Goal: Task Accomplishment & Management: Complete application form

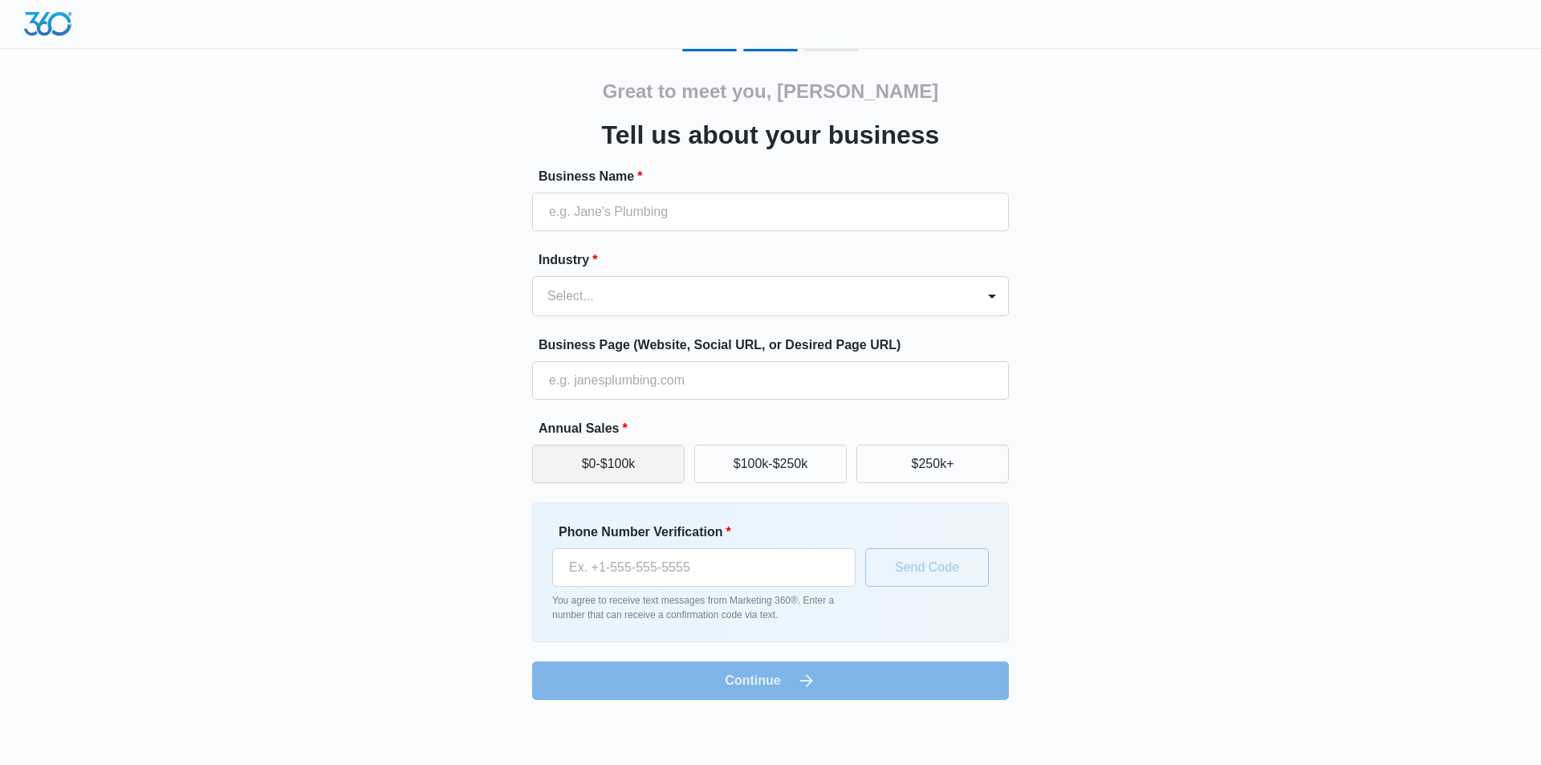
click at [659, 455] on button "$0-$100k" at bounding box center [608, 464] width 152 height 39
click at [823, 211] on input "Business Name *" at bounding box center [770, 212] width 477 height 39
type input "orange fencing"
click at [745, 286] on div at bounding box center [751, 296] width 408 height 22
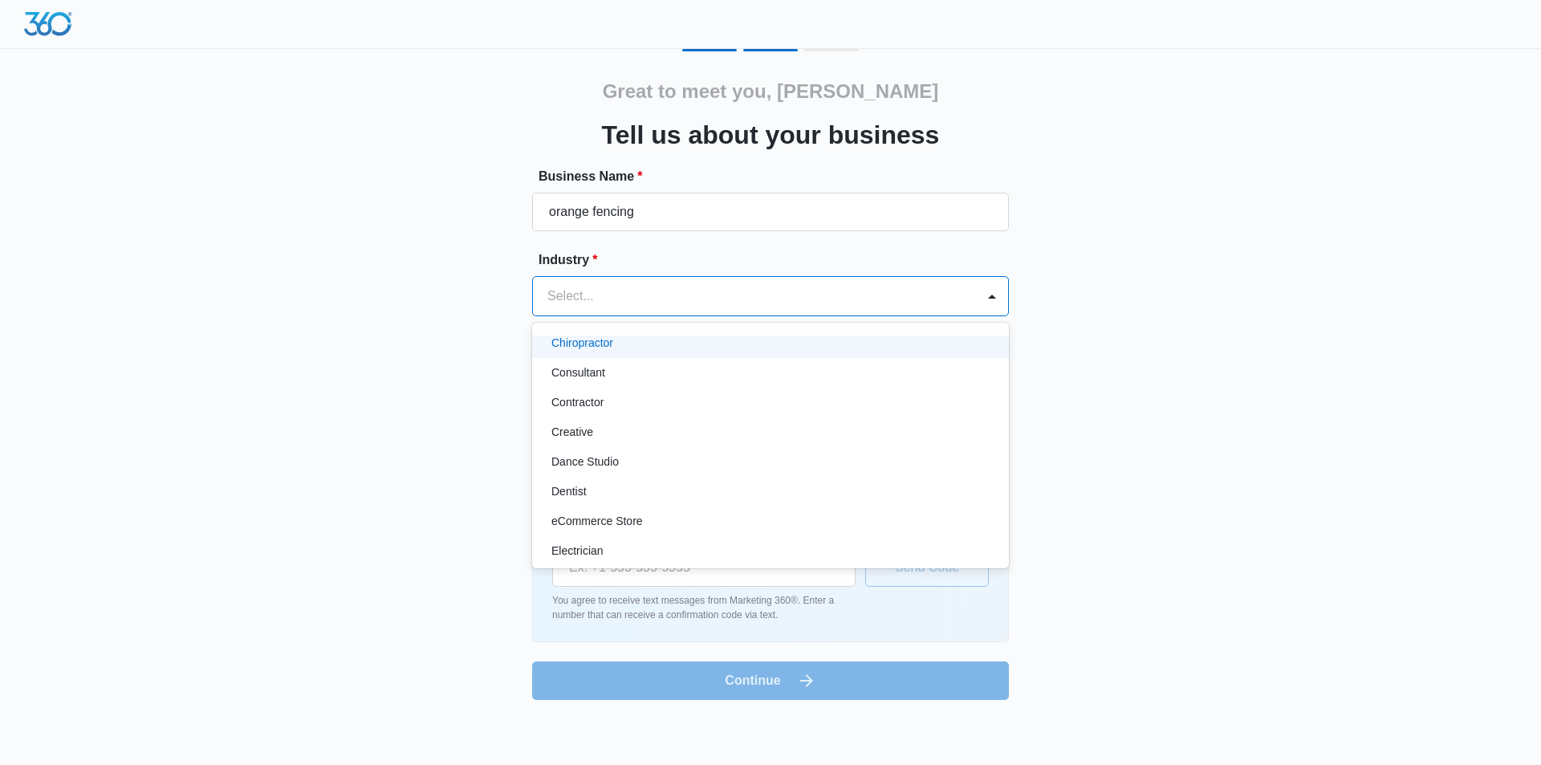
scroll to position [241, 0]
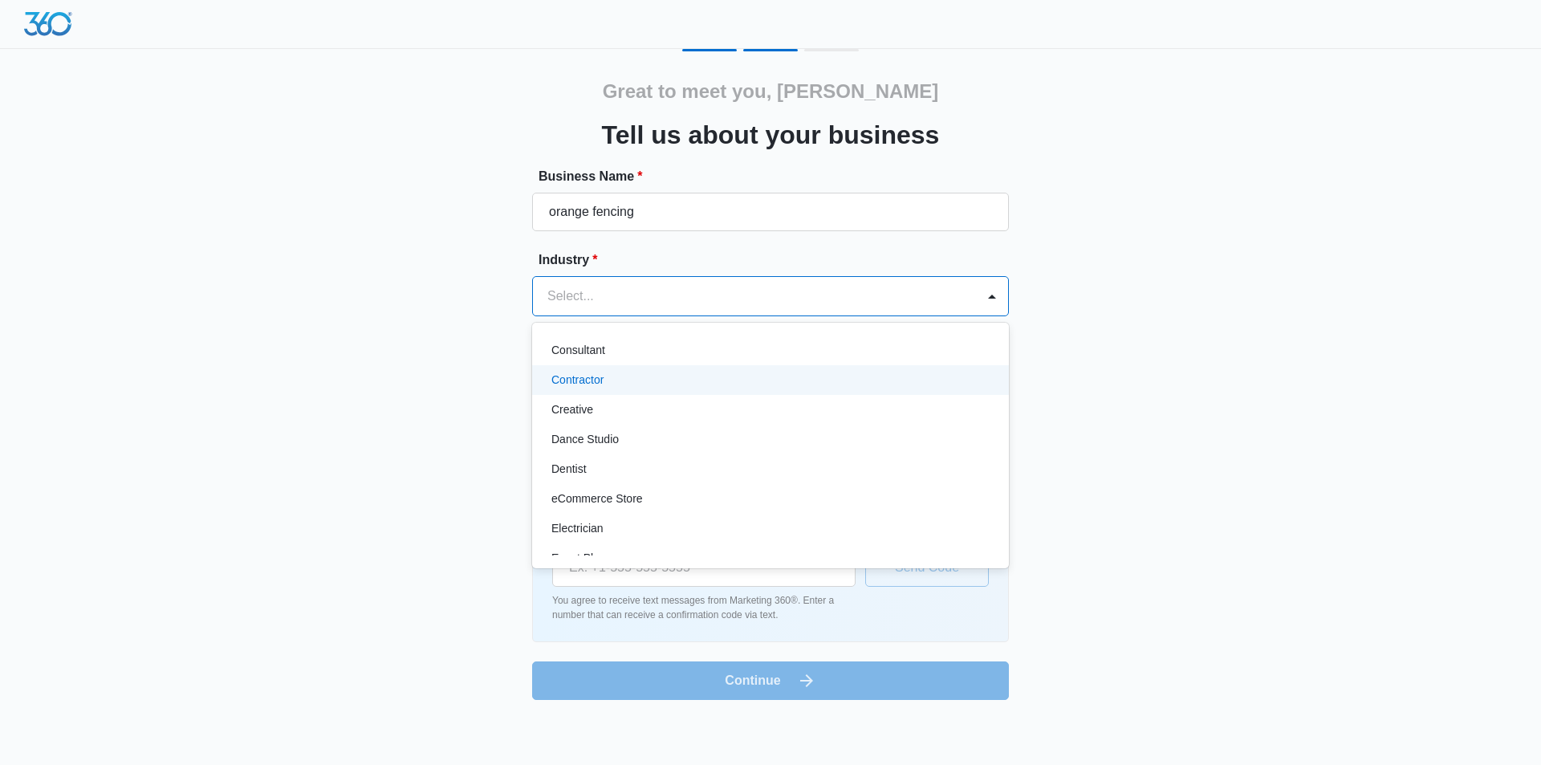
click at [820, 369] on div "Contractor" at bounding box center [770, 380] width 477 height 30
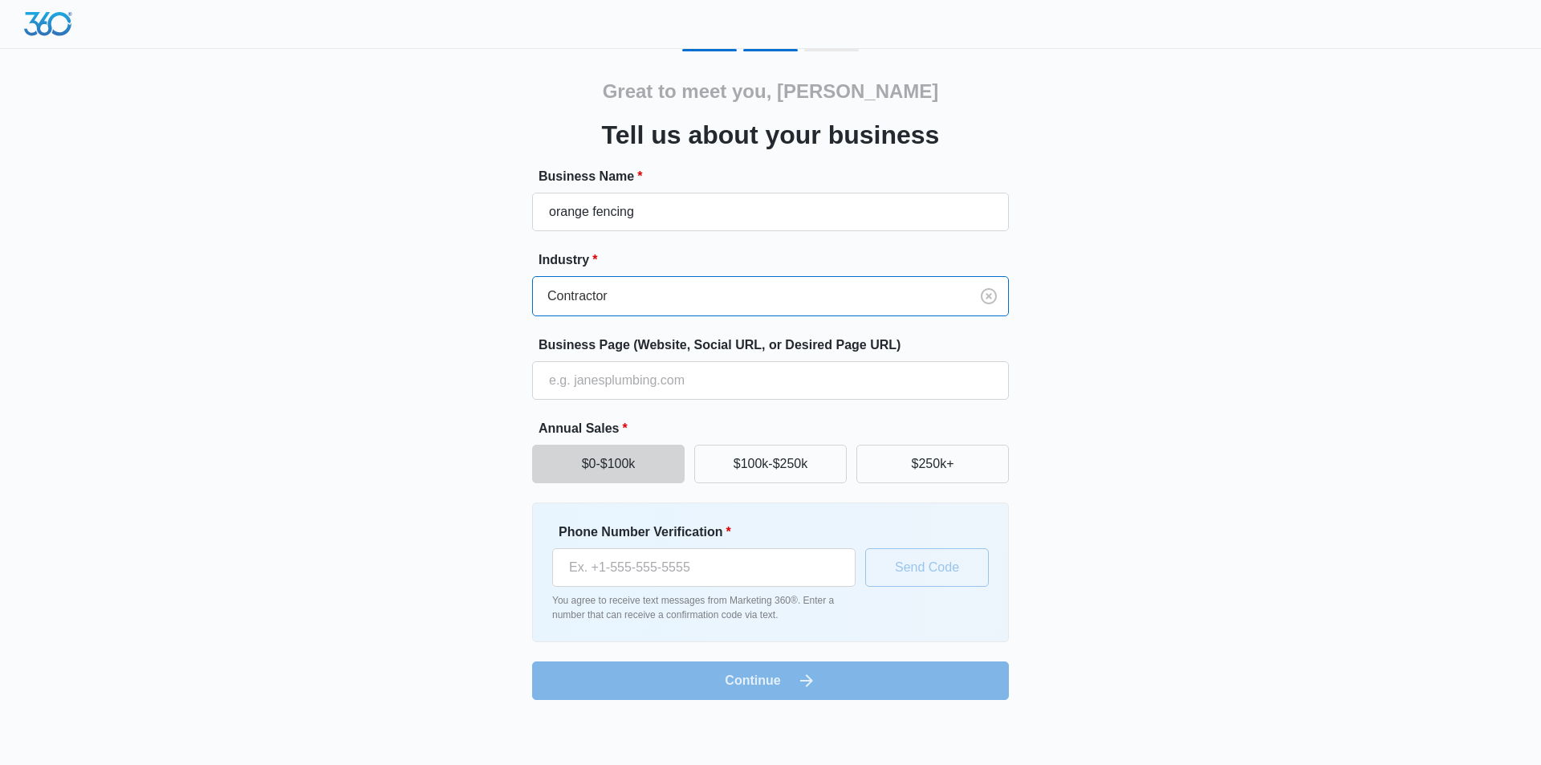
click at [642, 457] on button "$0-$100k" at bounding box center [608, 464] width 152 height 39
click at [750, 569] on input "Phone Number Verification *" at bounding box center [703, 567] width 303 height 39
type input "[PHONE_NUMBER]"
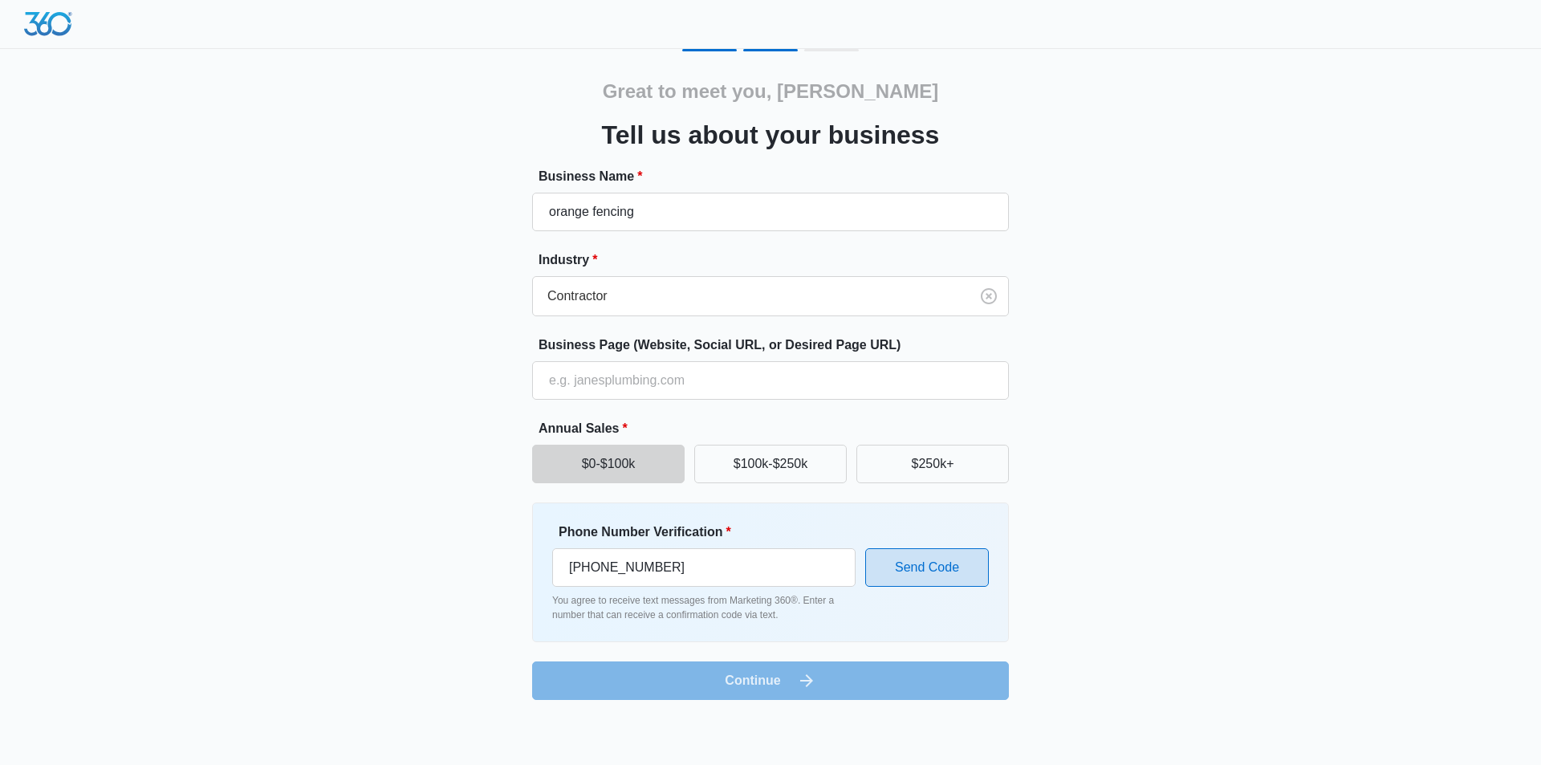
click at [921, 564] on button "Send Code" at bounding box center [927, 567] width 124 height 39
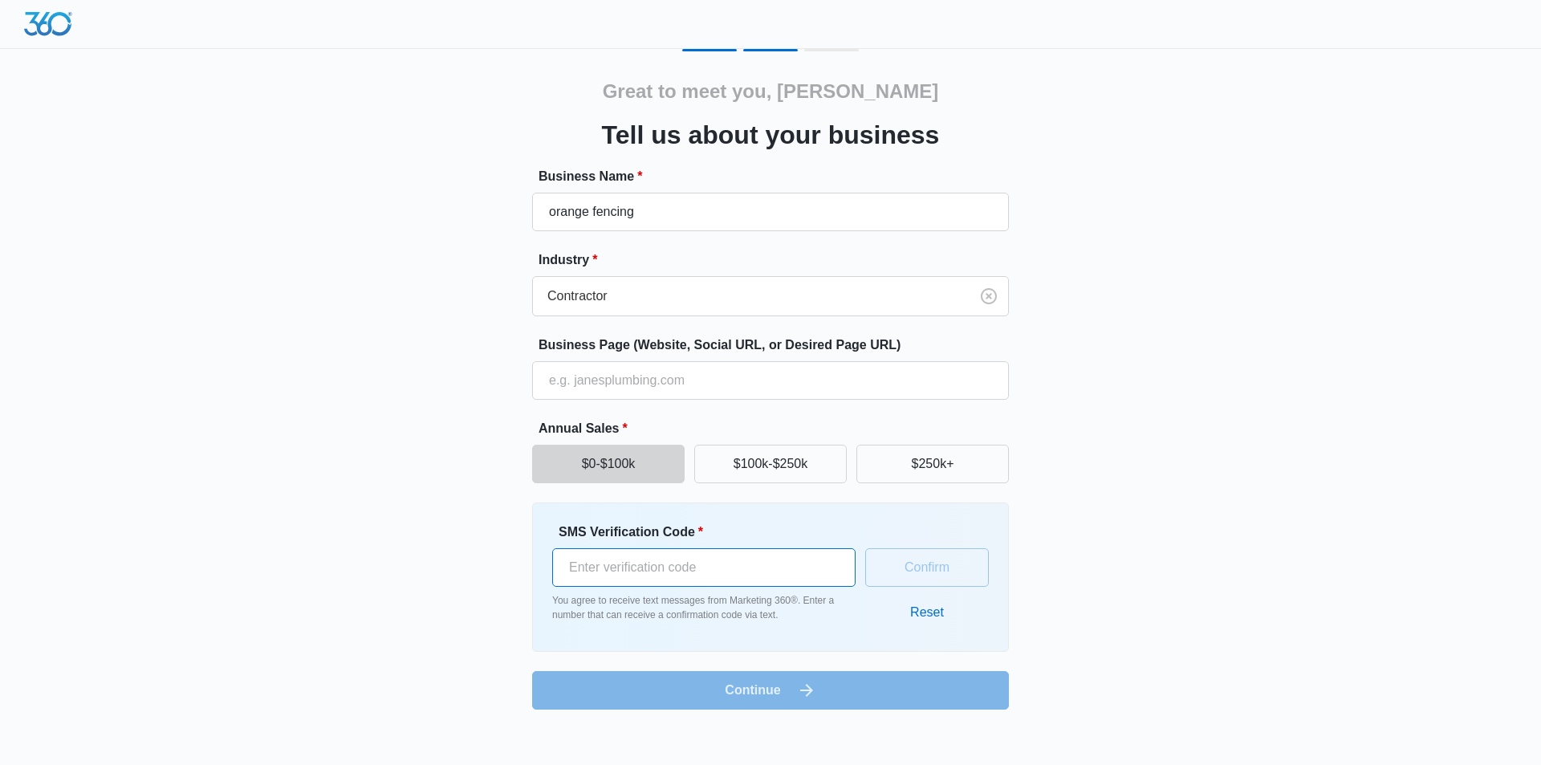
click at [742, 567] on input "SMS Verification Code *" at bounding box center [703, 567] width 303 height 39
type input "912941"
click at [959, 575] on button "Confirm" at bounding box center [927, 567] width 124 height 39
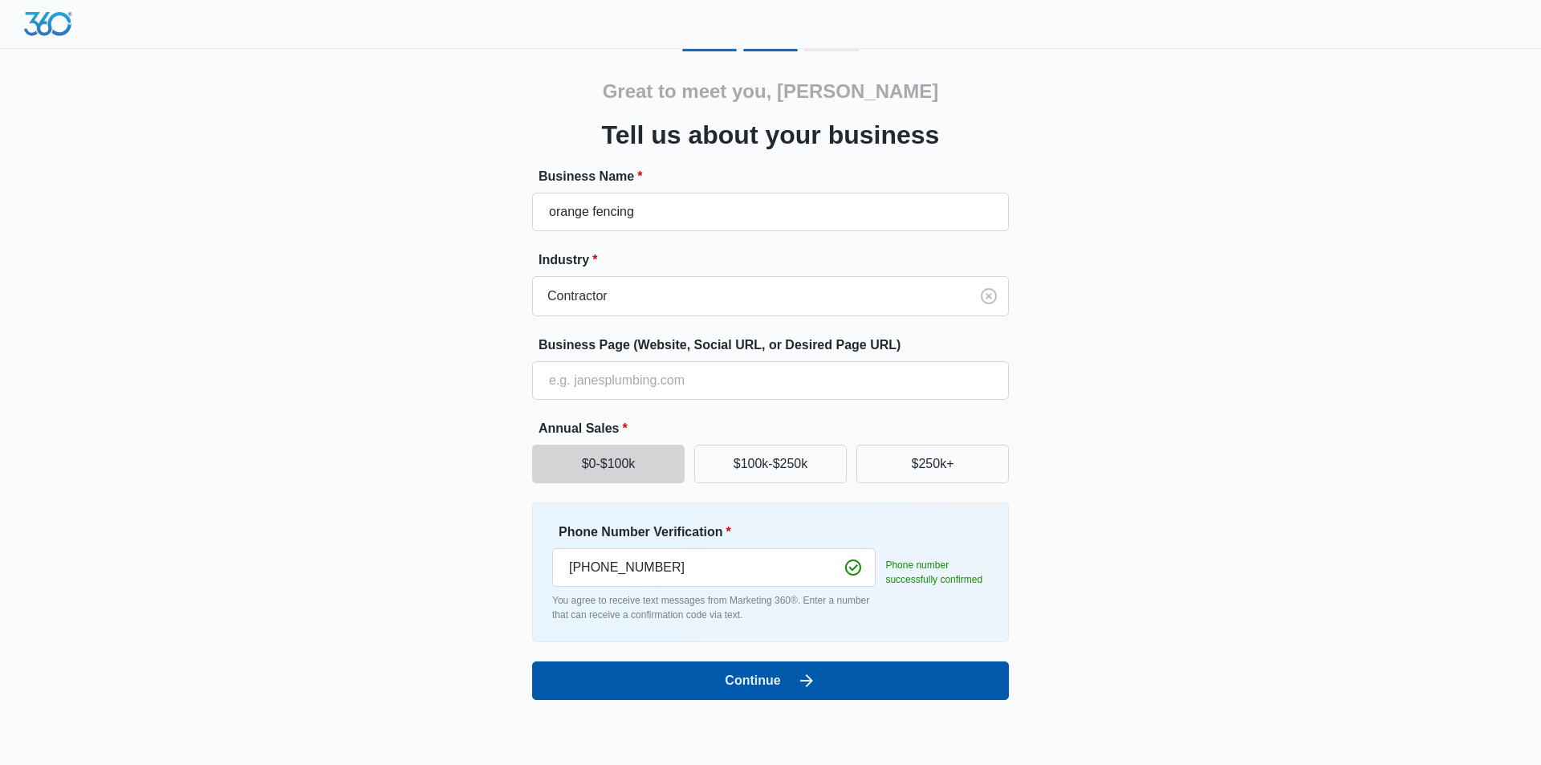
click at [940, 677] on button "Continue" at bounding box center [770, 680] width 477 height 39
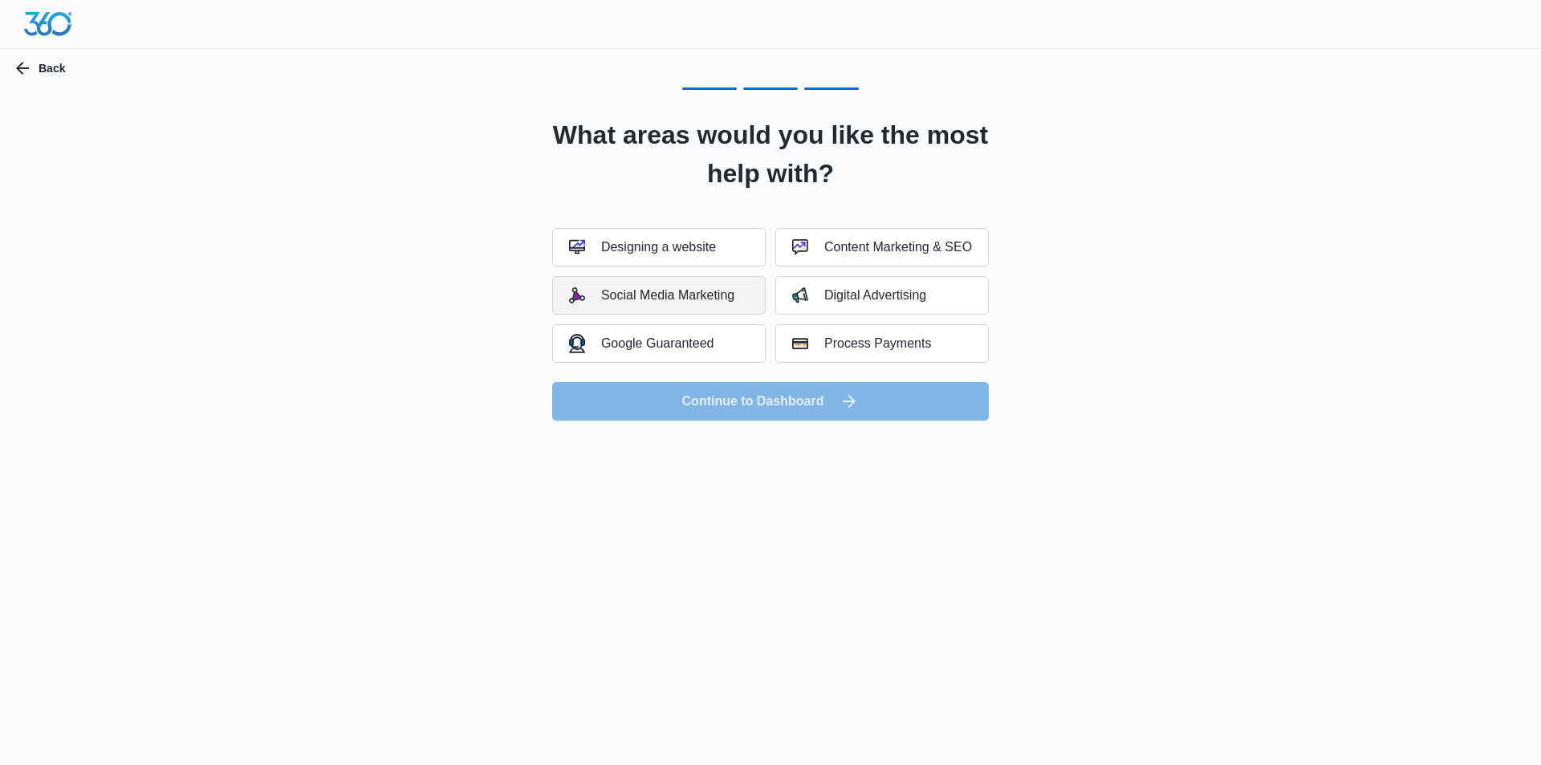
click at [734, 297] on div "Social Media Marketing" at bounding box center [651, 295] width 165 height 16
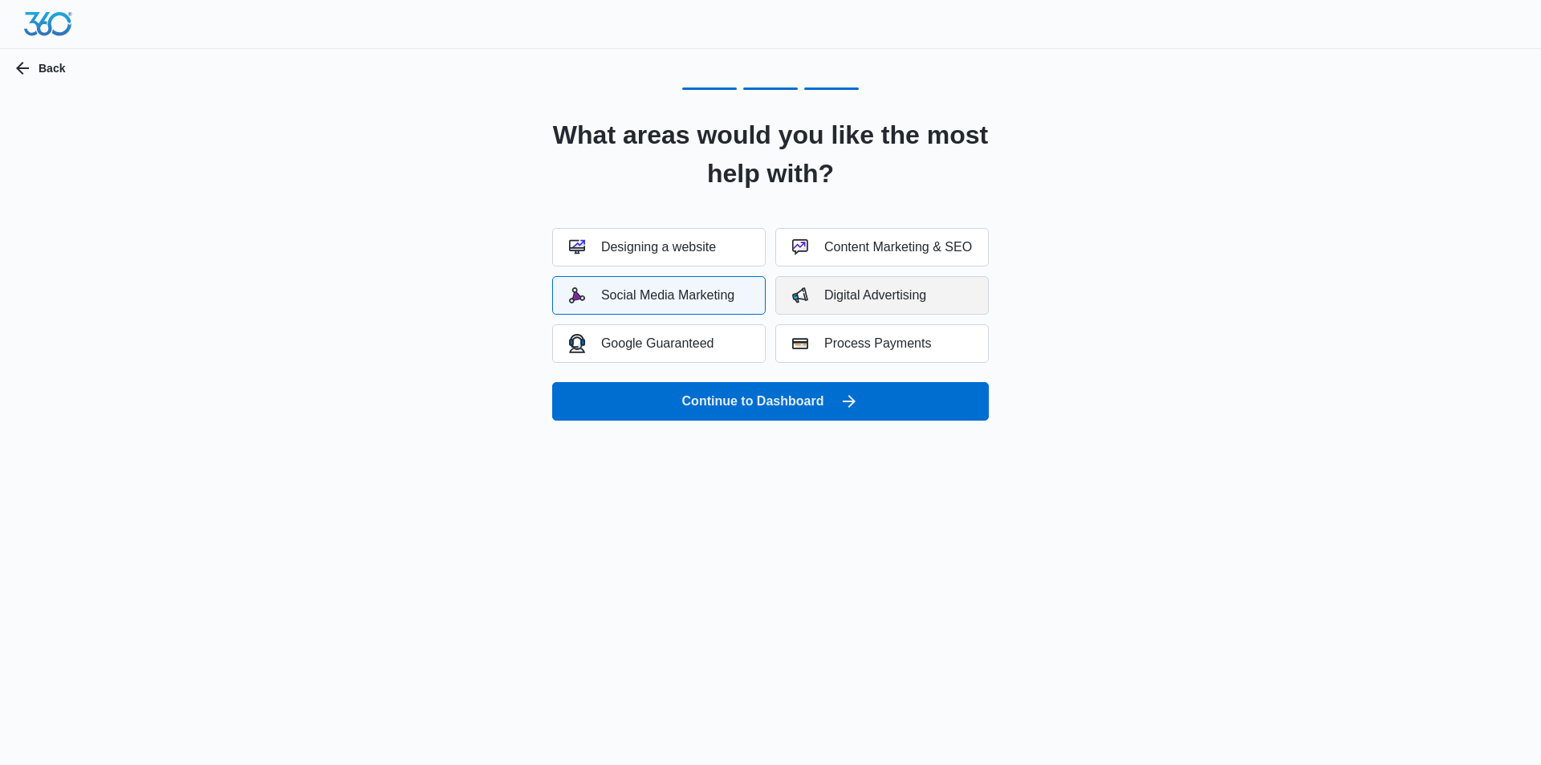
click at [841, 292] on div "Digital Advertising" at bounding box center [859, 295] width 134 height 16
click at [750, 344] on button "Google Guaranteed" at bounding box center [658, 343] width 213 height 39
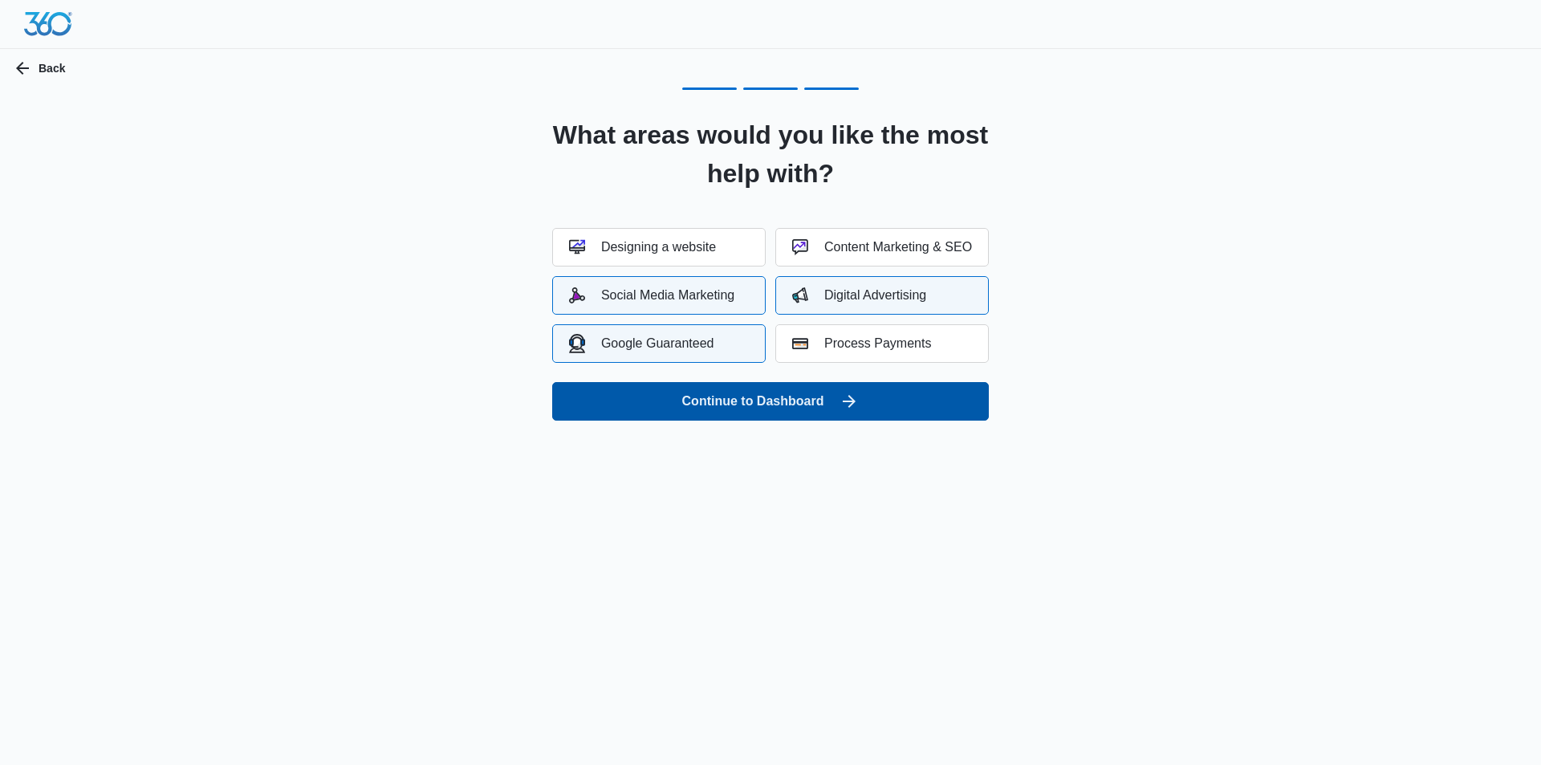
click at [839, 391] on button "Continue to Dashboard" at bounding box center [770, 401] width 437 height 39
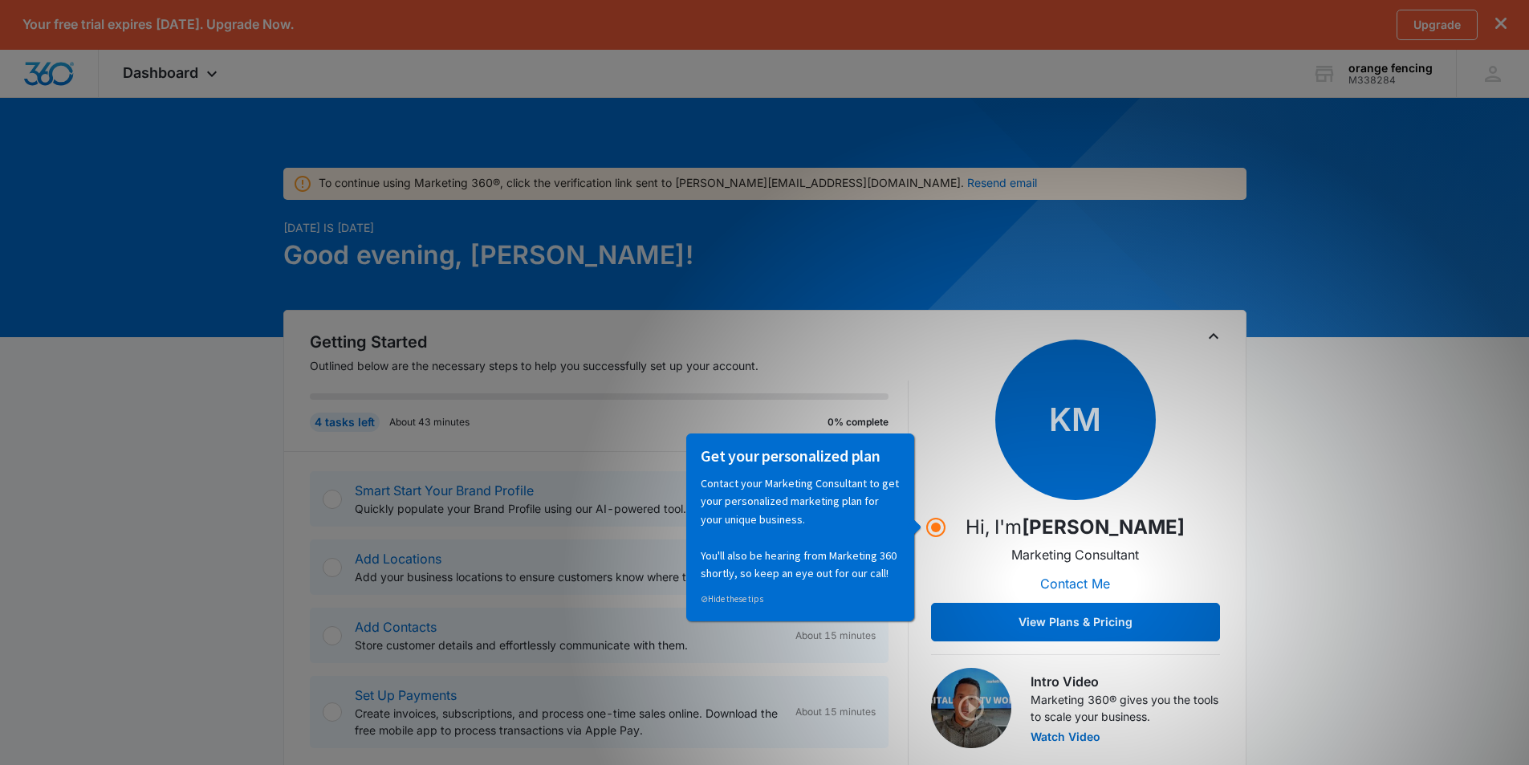
click at [1170, 530] on strong "[PERSON_NAME]" at bounding box center [1103, 526] width 163 height 23
click at [835, 589] on div "⊘ Hide these tips" at bounding box center [800, 598] width 199 height 18
click at [940, 528] on circle "Hotspot (open by clicking or pressing space/enter)" at bounding box center [936, 527] width 14 height 14
click at [1191, 405] on div "KM Hi, I'm [PERSON_NAME] Marketing Consultant Contact Me View Plans & Pricing" at bounding box center [1075, 490] width 289 height 302
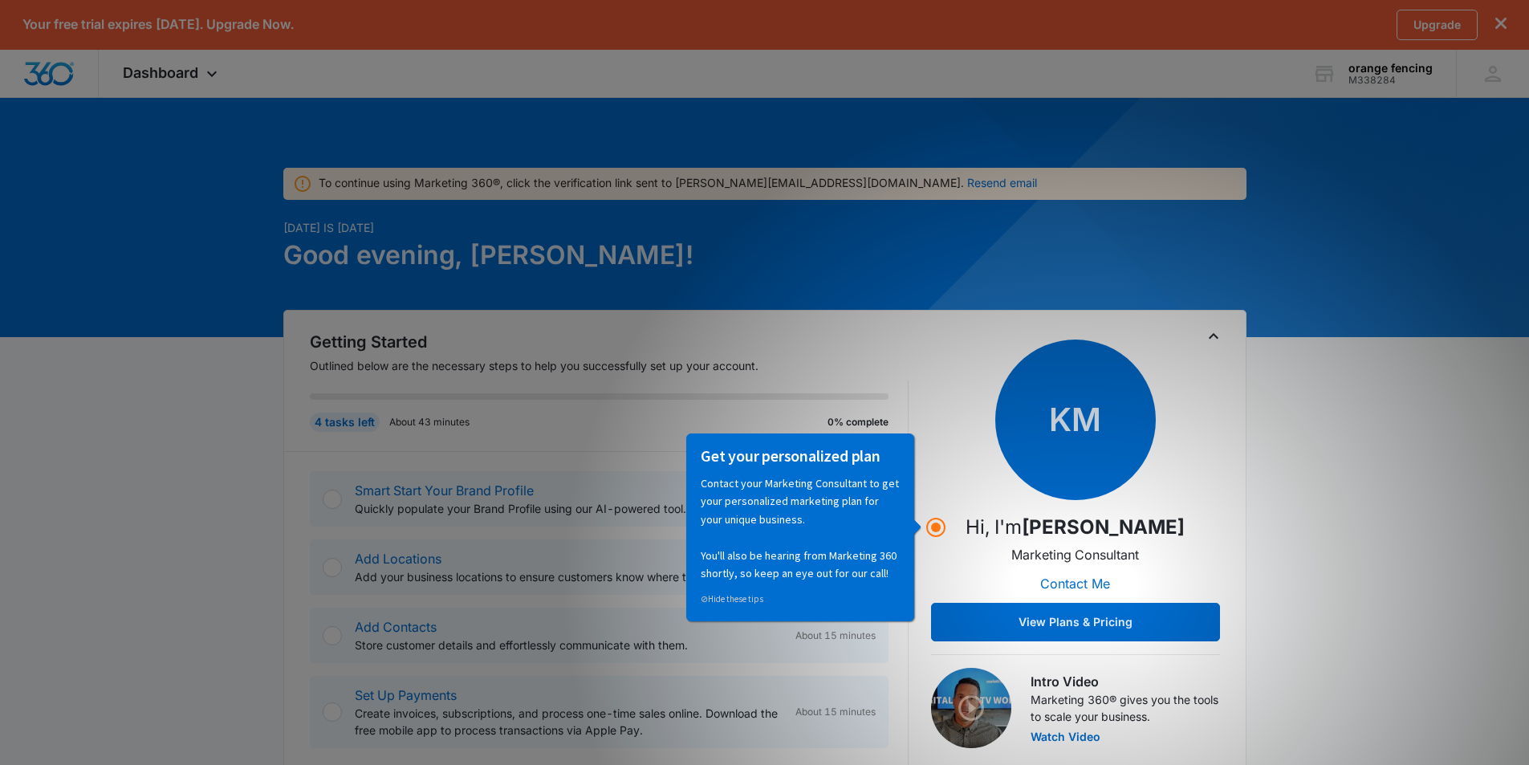
click at [834, 470] on div "Get your personalized plan" at bounding box center [800, 459] width 199 height 29
click at [789, 550] on p "Contact your Marketing Consultant to get your personalized marketing plan for y…" at bounding box center [800, 528] width 199 height 108
click at [575, 444] on div "4 tasks left About 43 minutes 0% complete" at bounding box center [609, 415] width 599 height 71
click at [334, 506] on div at bounding box center [332, 499] width 19 height 19
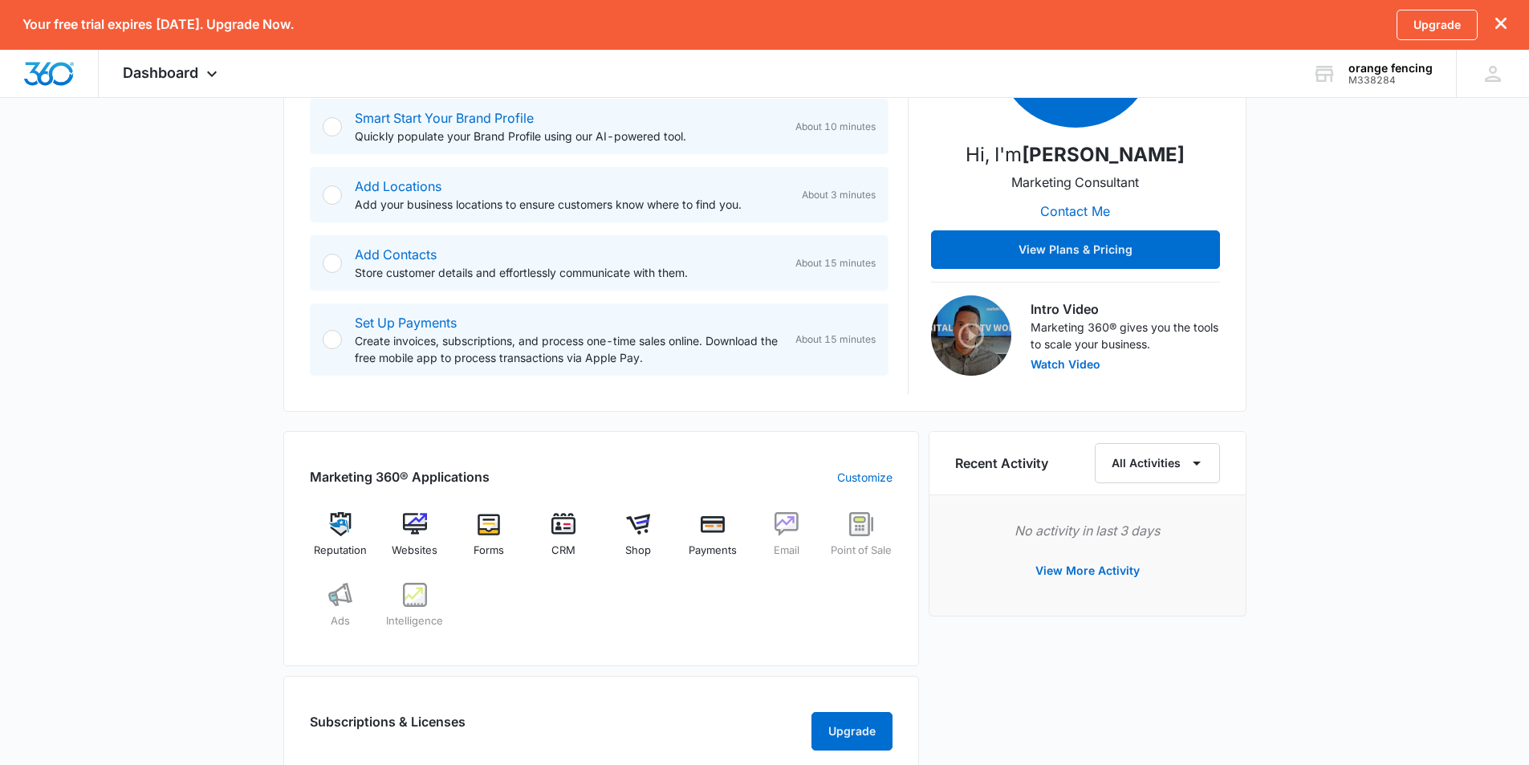
scroll to position [241, 0]
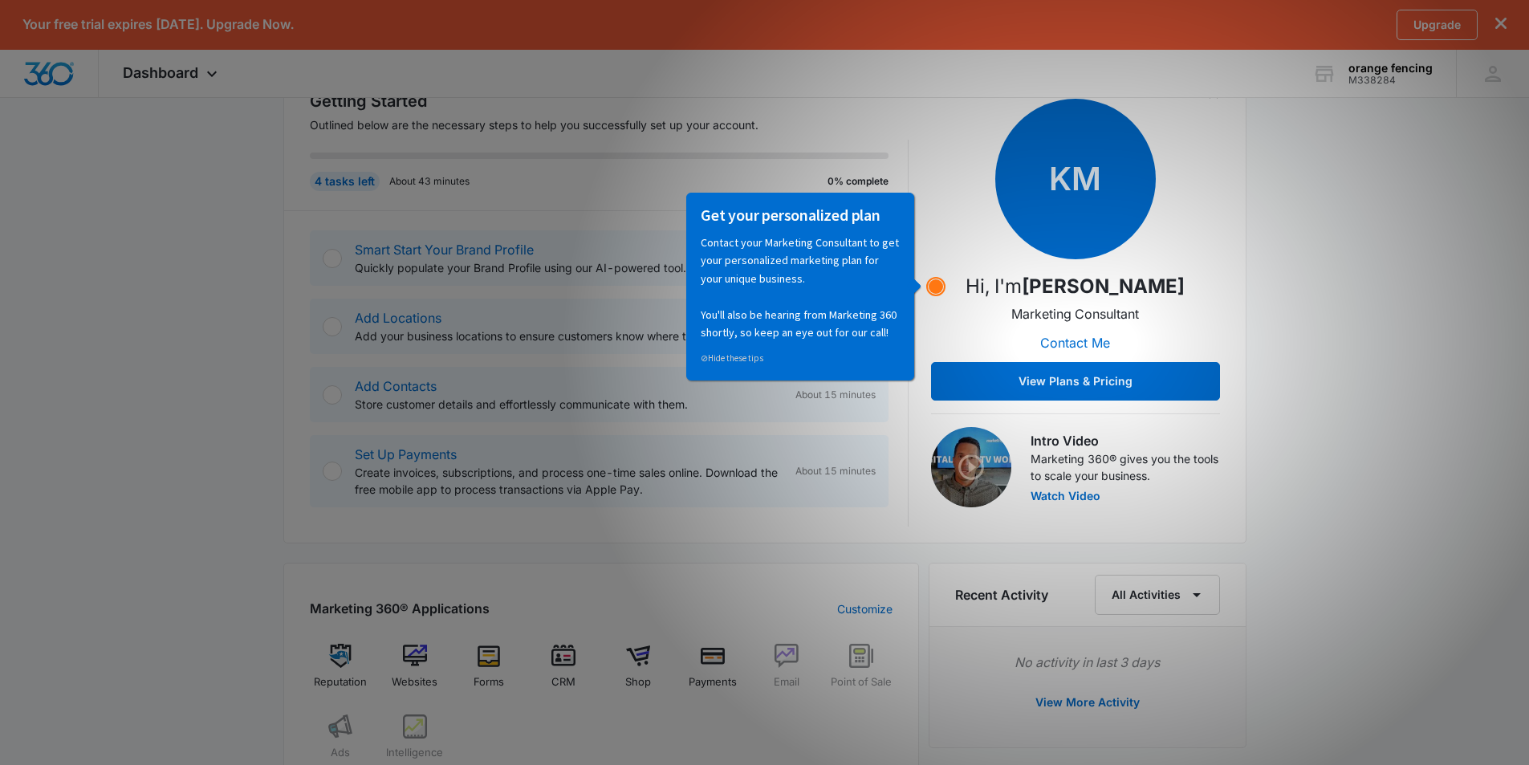
click at [943, 290] on icon "Hotspot (open by clicking or pressing space/enter)" at bounding box center [935, 286] width 19 height 19
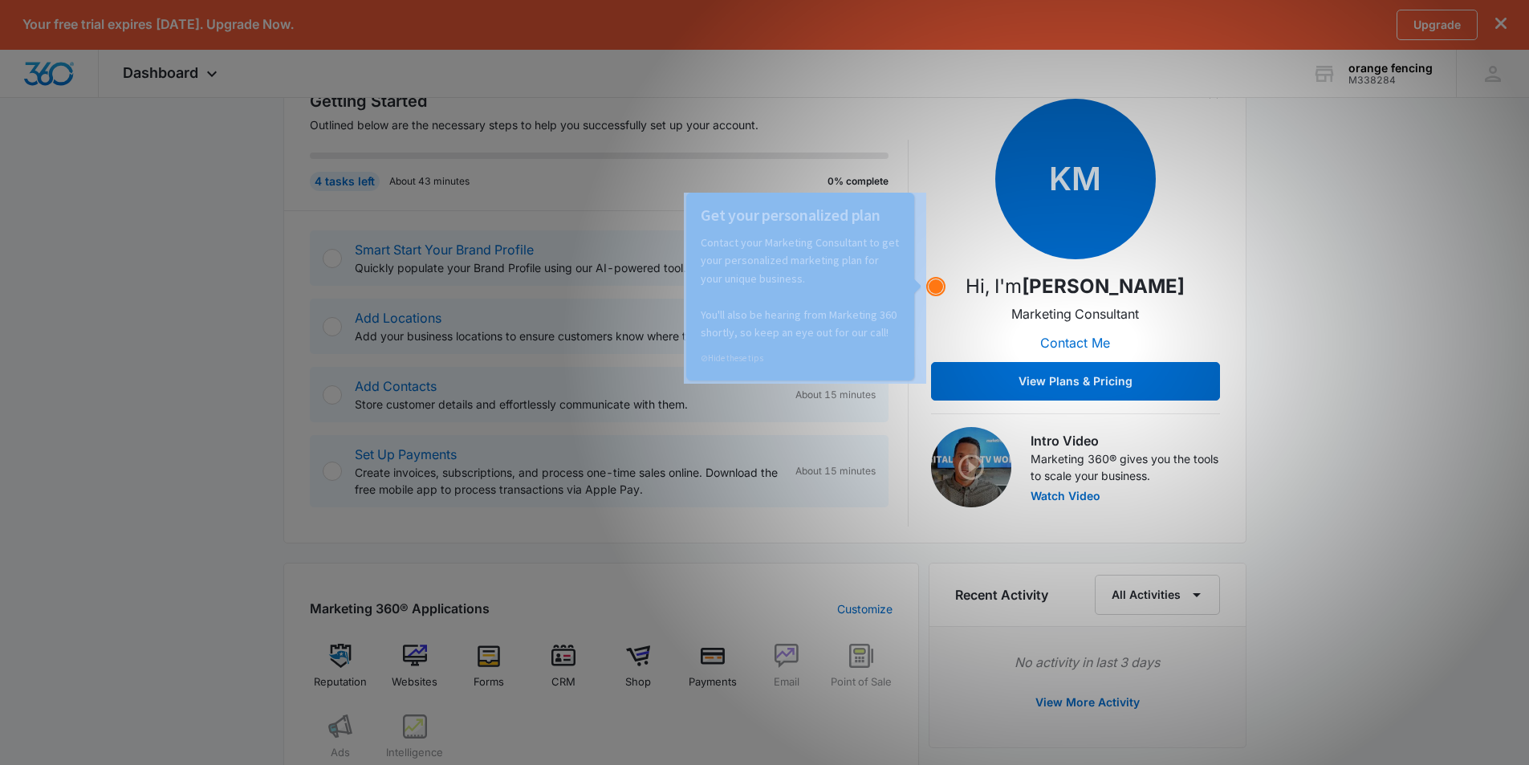
drag, startPoint x: 943, startPoint y: 290, endPoint x: 929, endPoint y: 291, distance: 13.7
click at [940, 289] on icon "Hotspot (open by clicking or pressing space/enter)" at bounding box center [935, 286] width 19 height 19
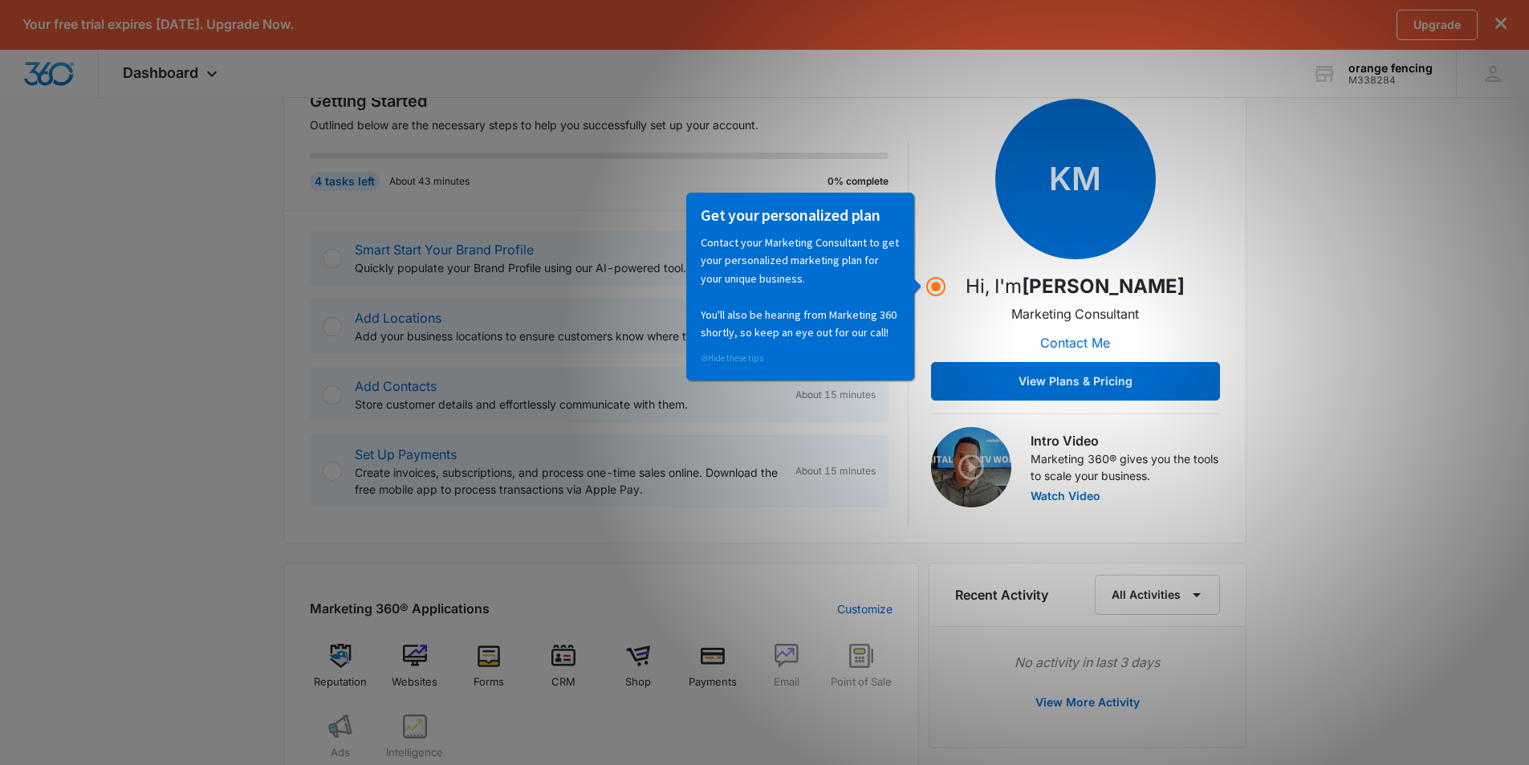
click at [735, 360] on link "⊘ Hide these tips" at bounding box center [732, 357] width 63 height 11
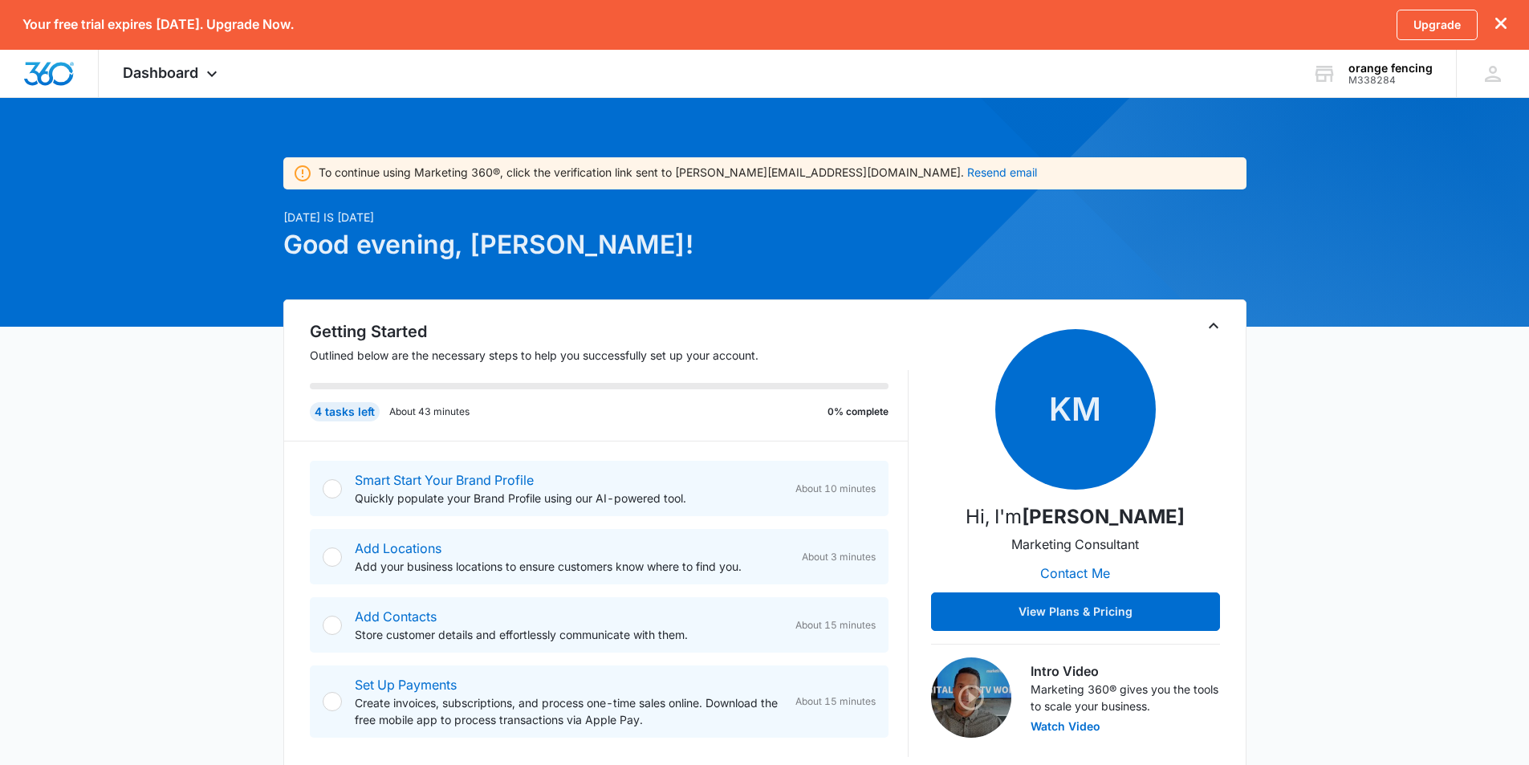
scroll to position [0, 0]
